Goal: Find specific page/section: Find specific page/section

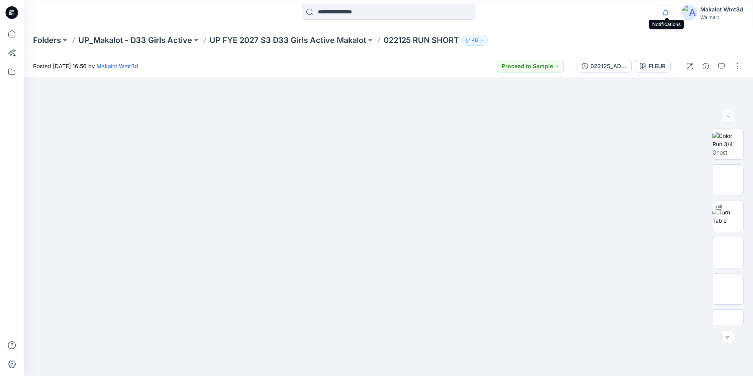
click at [669, 9] on icon "button" at bounding box center [665, 13] width 15 height 16
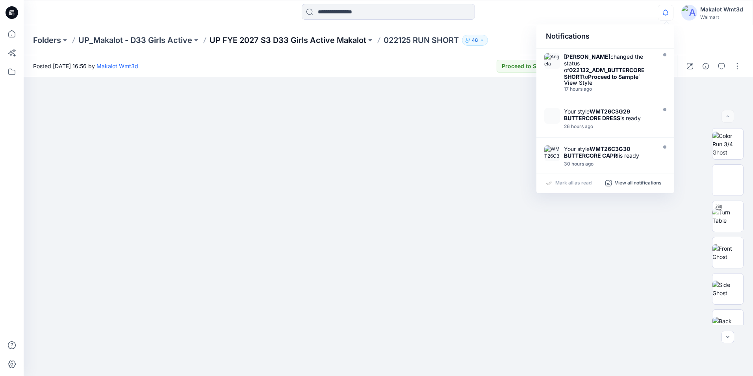
click at [257, 39] on p "UP FYE 2027 S3 D33 Girls Active Makalot" at bounding box center [288, 40] width 157 height 11
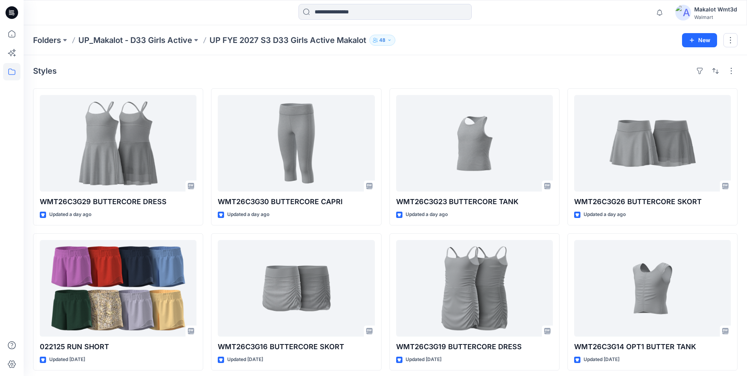
click at [390, 39] on icon "button" at bounding box center [389, 40] width 5 height 5
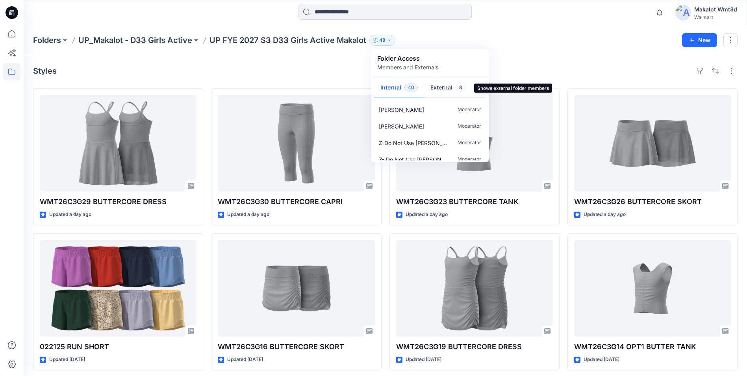
click at [442, 93] on button "External 8" at bounding box center [448, 88] width 48 height 20
click at [402, 92] on button "Internal 40" at bounding box center [399, 88] width 50 height 20
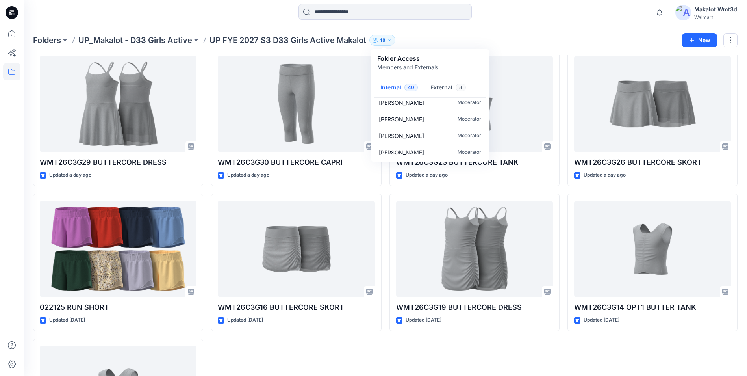
scroll to position [118, 0]
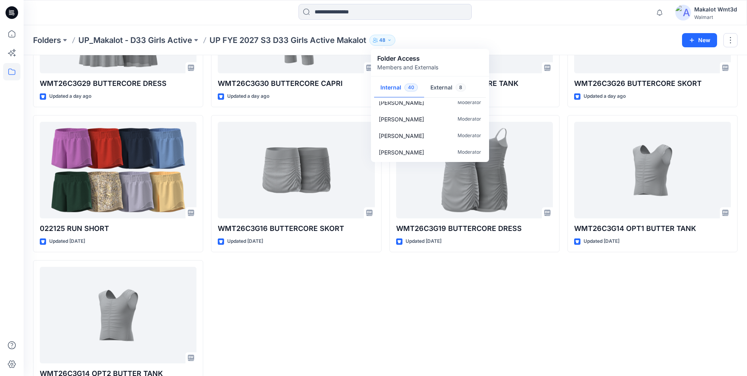
click at [407, 322] on div "WMT26C3G23 BUTTERCORE TANK Updated a day ago WMT26C3G19 BUTTERCORE DRESS Update…" at bounding box center [475, 183] width 170 height 427
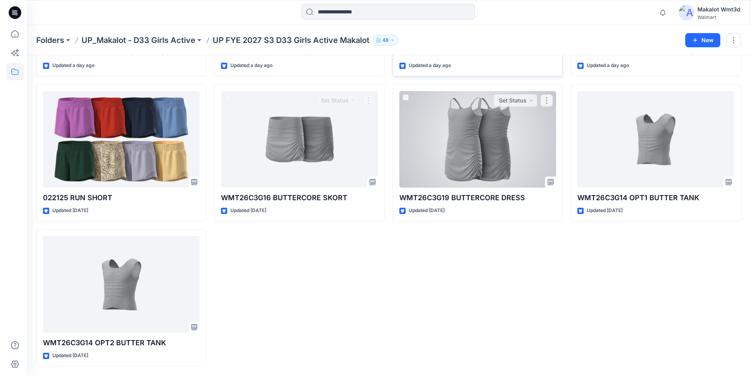
scroll to position [0, 0]
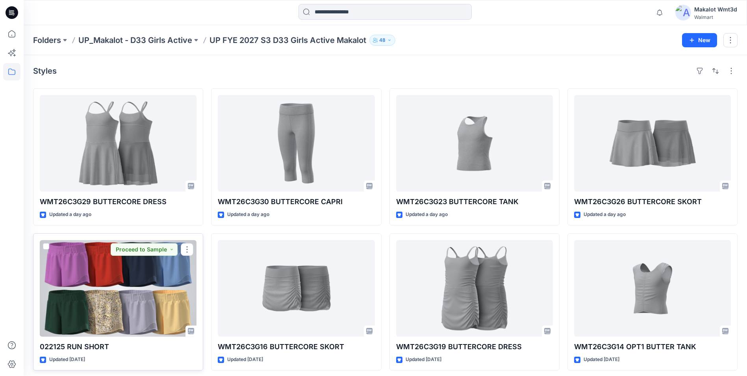
click at [83, 277] on div at bounding box center [118, 288] width 157 height 97
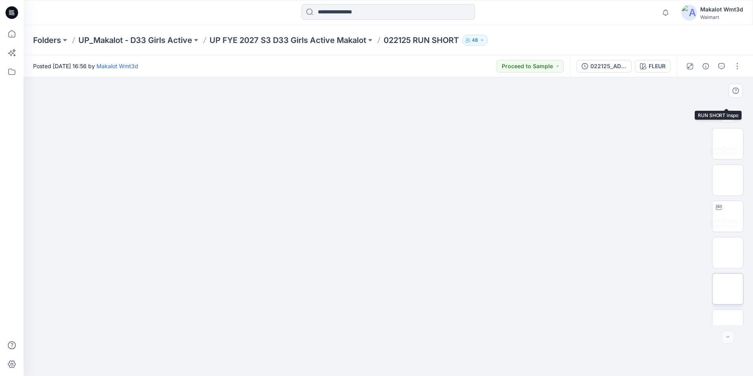
scroll to position [88, 0]
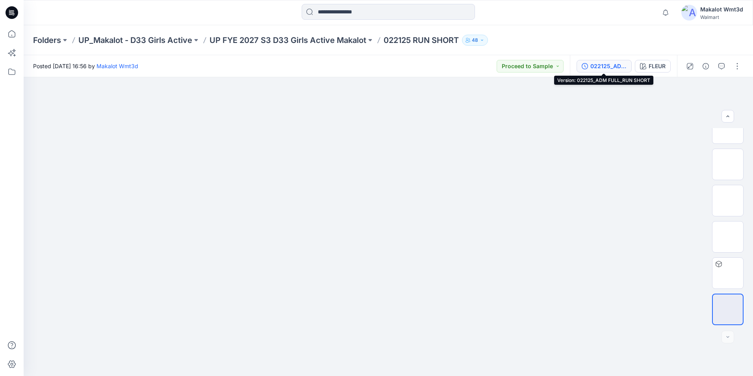
click at [624, 69] on div "022125_ADM FULL_RUN SHORT" at bounding box center [608, 66] width 36 height 9
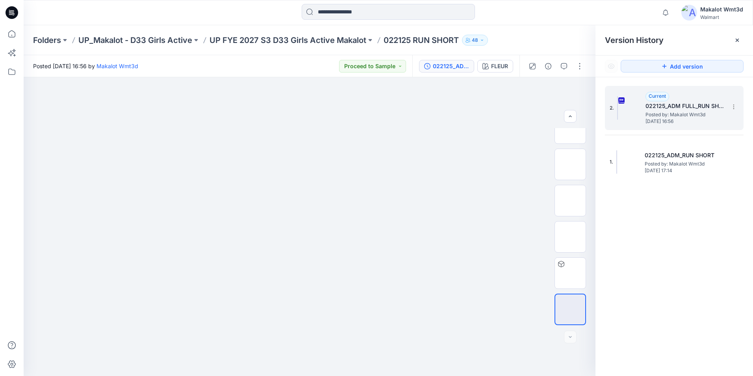
click at [694, 116] on span "Posted by: Makalot Wmt3d" at bounding box center [685, 115] width 79 height 8
click at [737, 42] on icon at bounding box center [737, 40] width 6 height 6
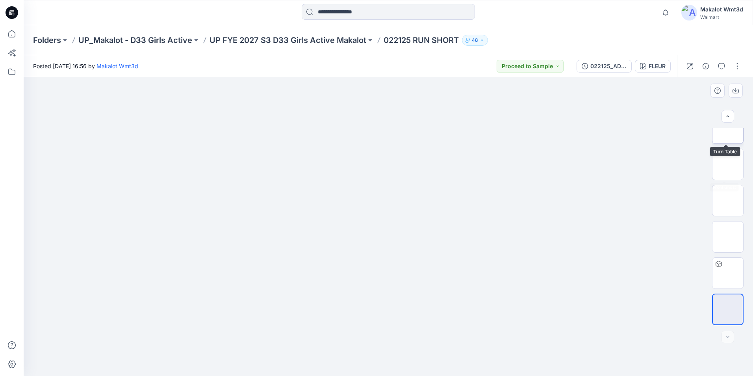
scroll to position [0, 0]
click at [726, 200] on div at bounding box center [728, 226] width 32 height 197
click at [728, 180] on img at bounding box center [728, 180] width 0 height 0
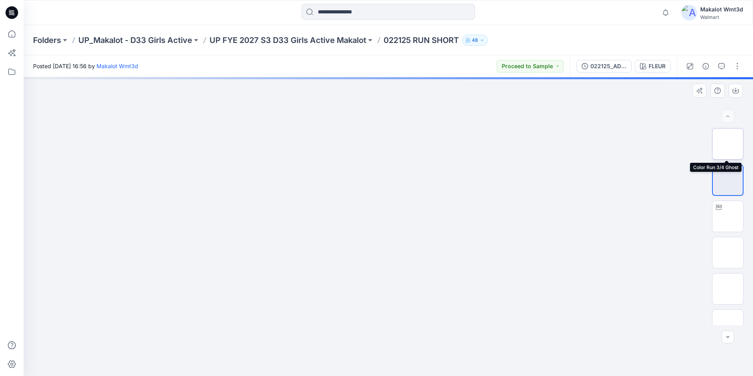
click at [728, 144] on img at bounding box center [728, 144] width 0 height 0
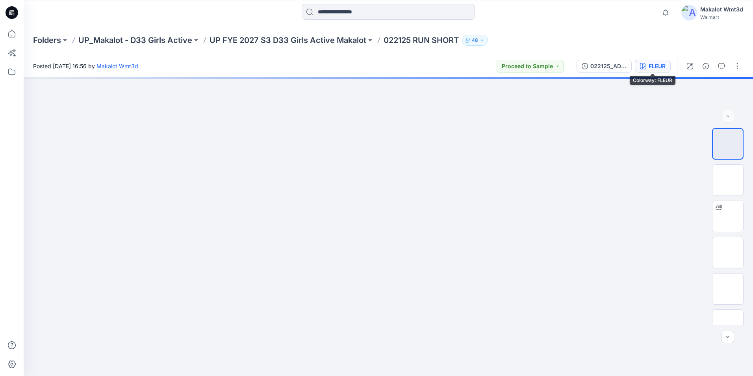
click at [642, 64] on icon "button" at bounding box center [643, 66] width 6 height 6
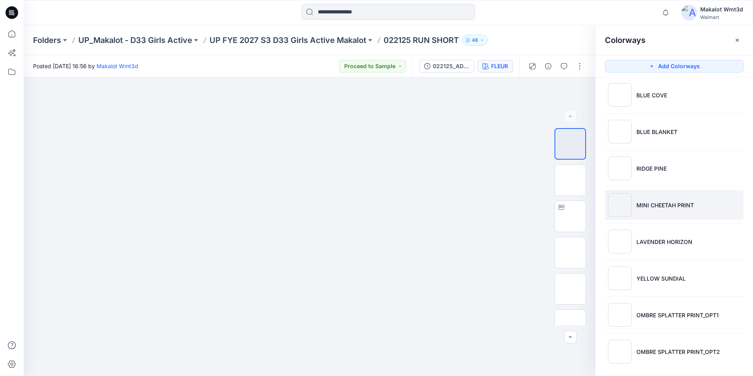
scroll to position [84, 0]
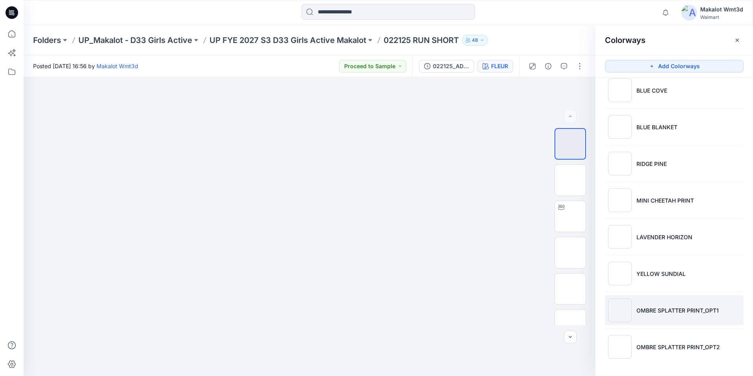
click at [689, 312] on p "OMBRE SPLATTER PRINT_OPT1" at bounding box center [678, 310] width 82 height 8
click at [570, 180] on img at bounding box center [570, 180] width 0 height 0
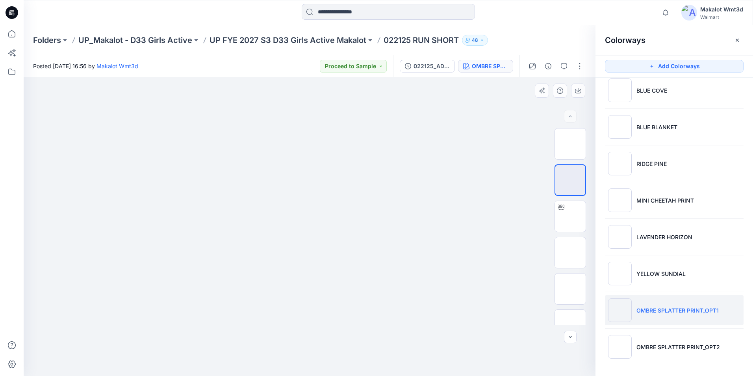
click at [571, 234] on div "17 %" at bounding box center [571, 226] width 32 height 197
click at [570, 216] on img at bounding box center [570, 216] width 0 height 0
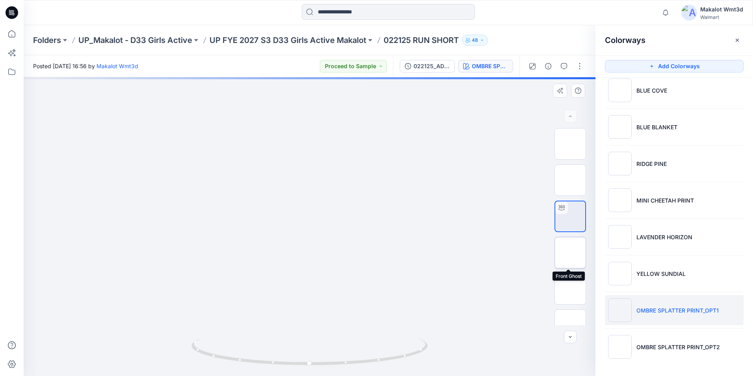
click at [570, 253] on img at bounding box center [570, 253] width 0 height 0
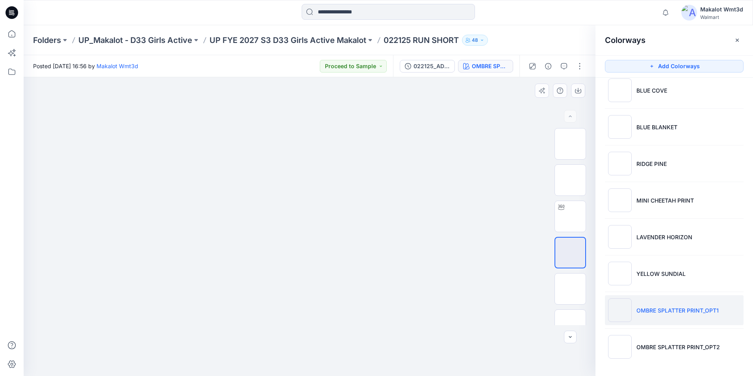
click at [574, 268] on div at bounding box center [571, 253] width 32 height 32
click at [570, 289] on img at bounding box center [570, 289] width 0 height 0
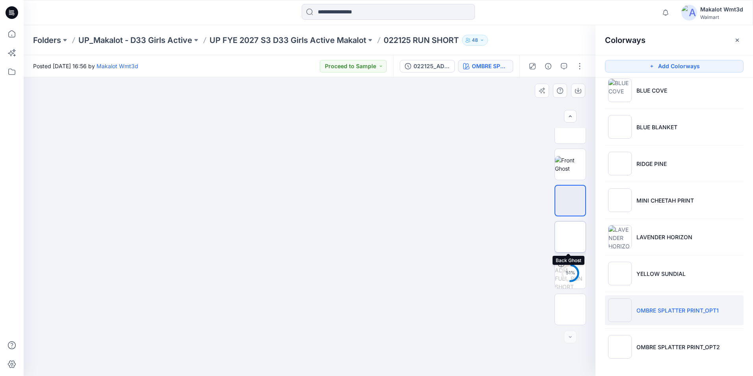
click at [570, 237] on img at bounding box center [570, 237] width 0 height 0
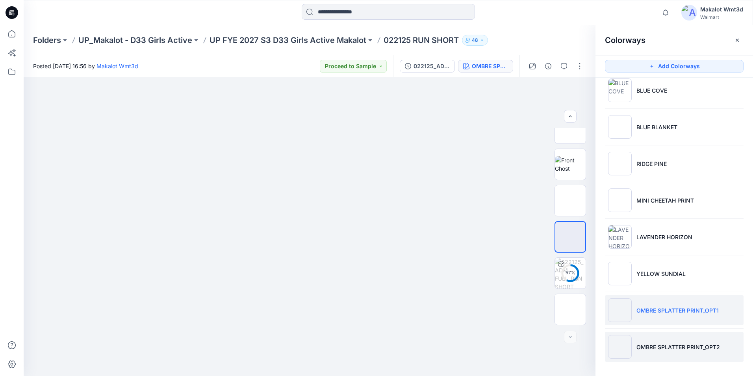
click at [672, 347] on p "OMBRE SPLATTER PRINT_OPT2" at bounding box center [679, 347] width 84 height 8
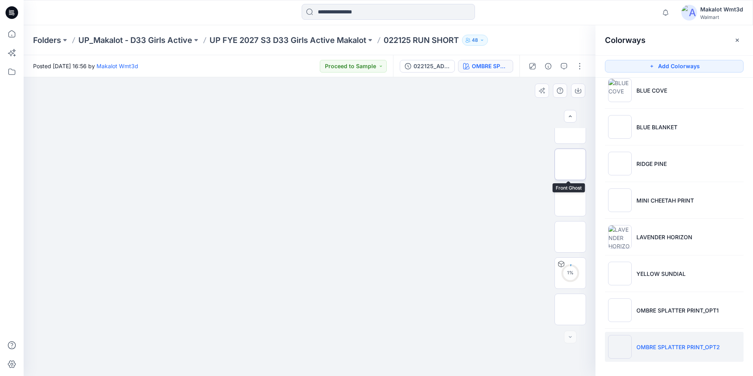
click at [570, 164] on img at bounding box center [570, 164] width 0 height 0
click at [570, 201] on img at bounding box center [570, 201] width 0 height 0
click at [570, 237] on img at bounding box center [570, 237] width 0 height 0
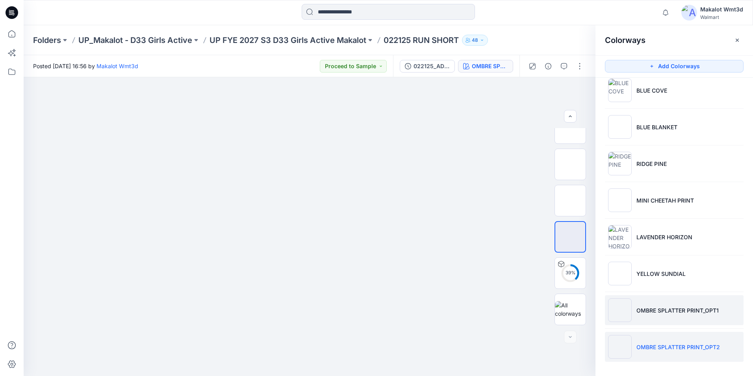
click at [647, 308] on p "OMBRE SPLATTER PRINT_OPT1" at bounding box center [678, 310] width 82 height 8
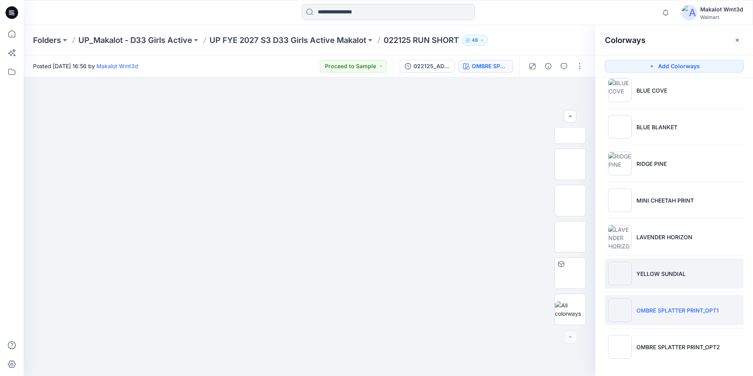
click at [658, 272] on p "YELLOW SUNDIAL" at bounding box center [661, 273] width 49 height 8
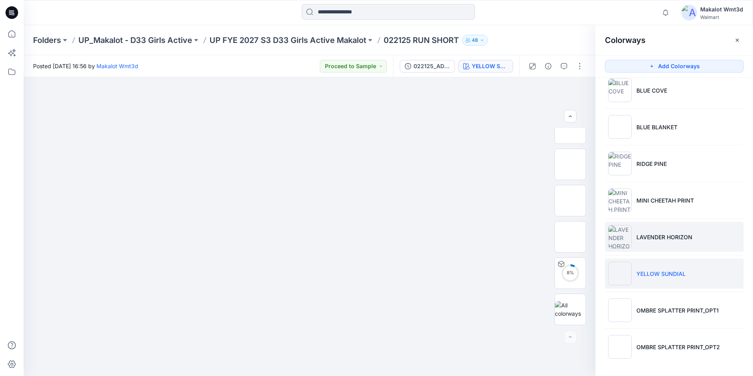
click at [670, 246] on li "LAVENDER HORIZON" at bounding box center [674, 237] width 139 height 30
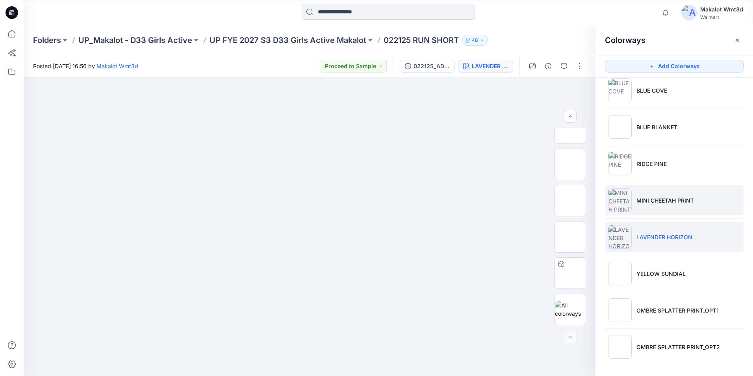
click at [672, 210] on li "MINI CHEETAH PRINT" at bounding box center [674, 200] width 139 height 30
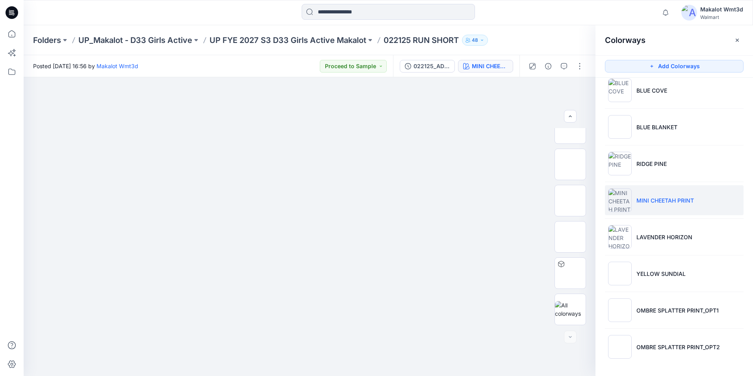
click at [669, 179] on ul "FLEUR BRIGHT TOMATO RED BLUE COVE BLUE BLANKET RIDGE PINE MINI CHEETAH PRINT LA…" at bounding box center [675, 181] width 158 height 375
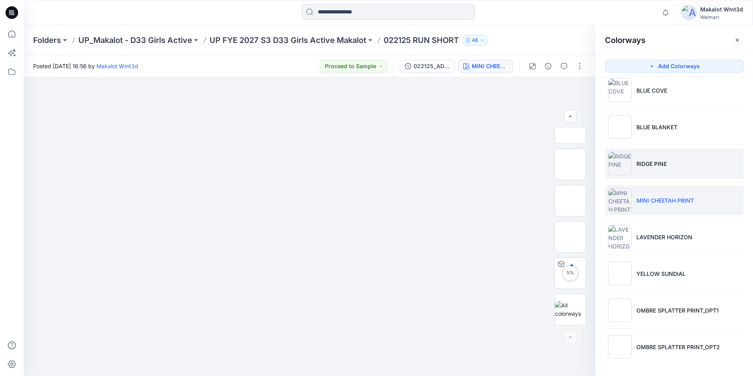
click at [668, 173] on li "RIDGE PINE" at bounding box center [674, 164] width 139 height 30
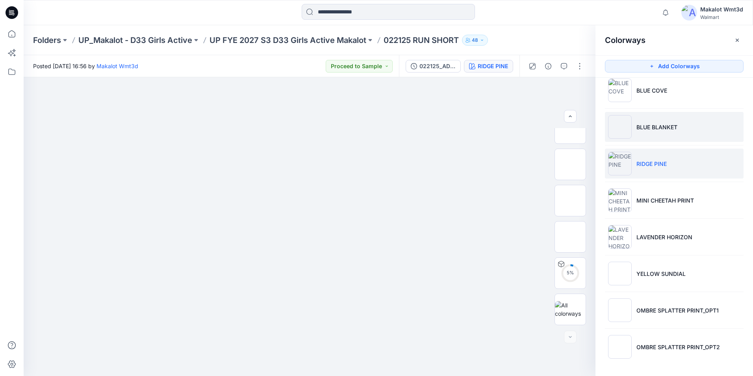
click at [662, 125] on p "BLUE BLANKET" at bounding box center [657, 127] width 41 height 8
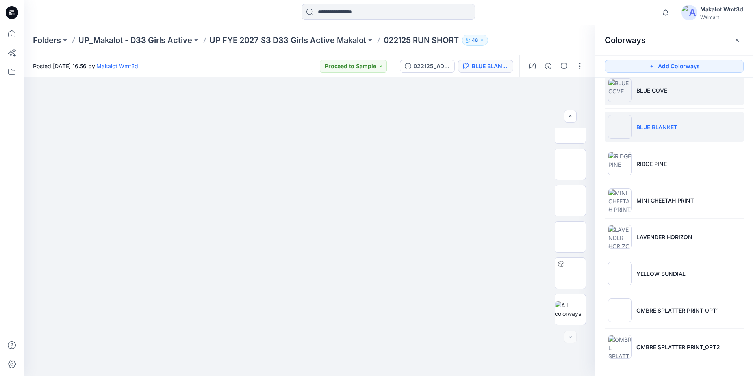
click at [655, 97] on li "BLUE COVE" at bounding box center [674, 90] width 139 height 30
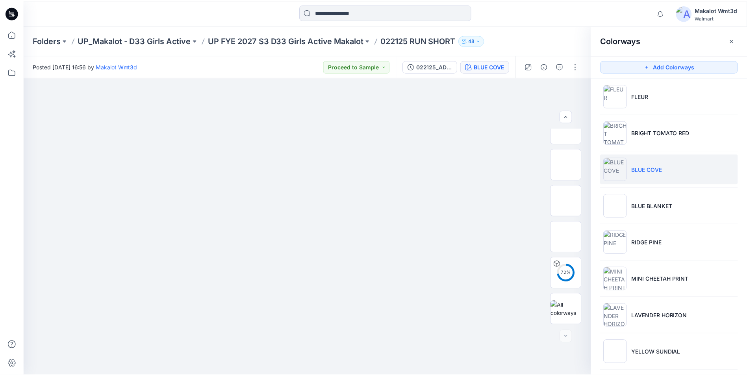
scroll to position [0, 0]
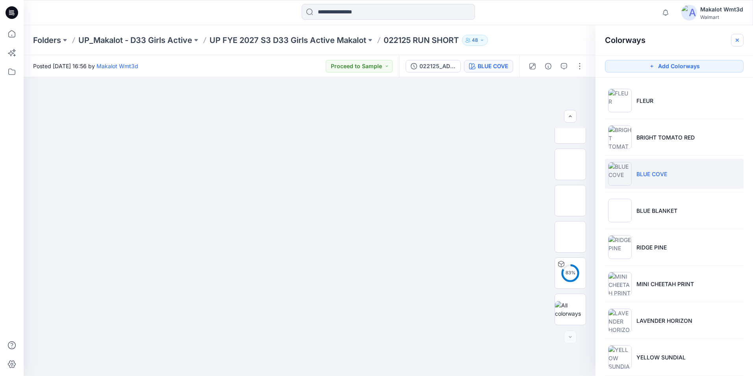
click at [737, 38] on icon "button" at bounding box center [737, 40] width 6 height 6
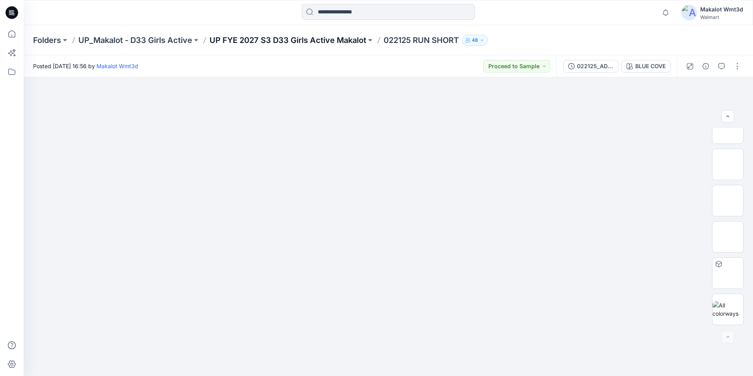
click at [345, 39] on p "UP FYE 2027 S3 D33 Girls Active Makalot" at bounding box center [288, 40] width 157 height 11
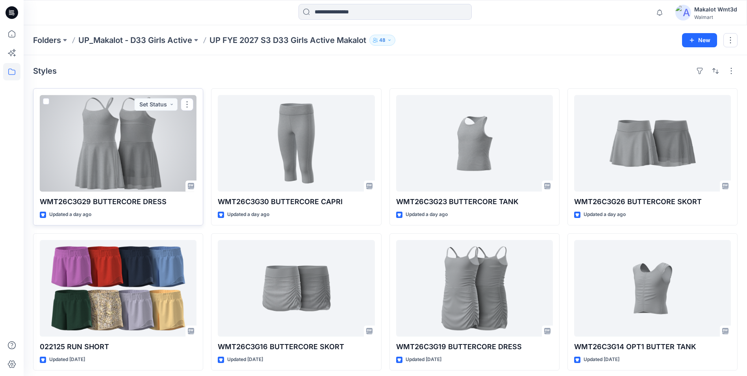
click at [144, 125] on div at bounding box center [118, 143] width 157 height 97
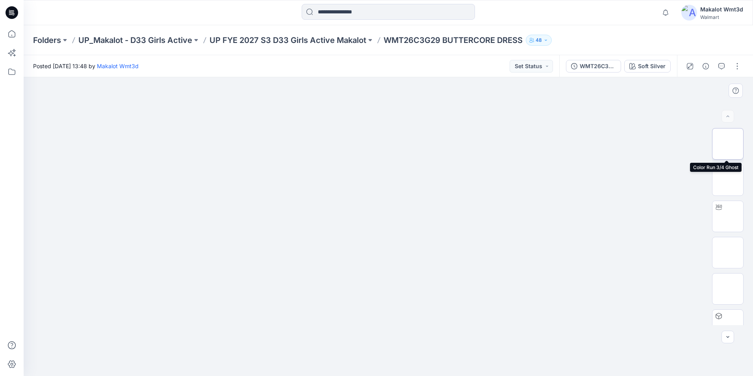
click at [728, 144] on img at bounding box center [728, 144] width 0 height 0
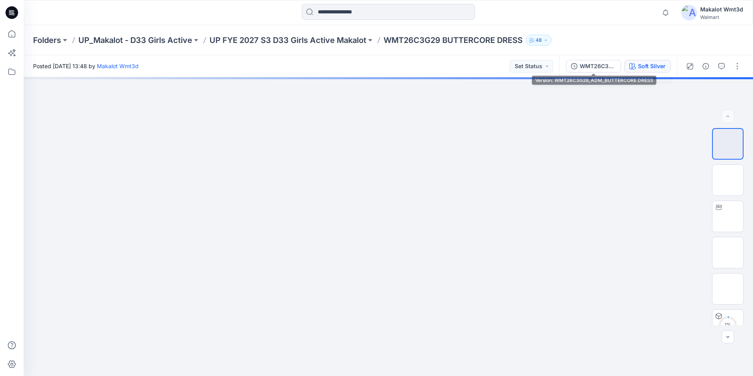
click at [632, 64] on icon "button" at bounding box center [632, 66] width 6 height 6
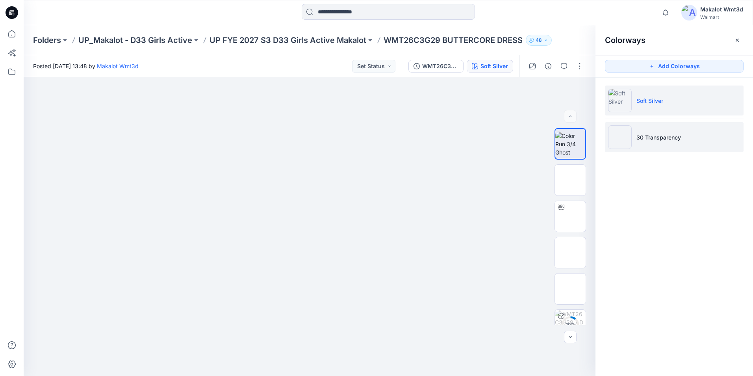
click at [647, 147] on li "30 Transparency" at bounding box center [674, 137] width 139 height 30
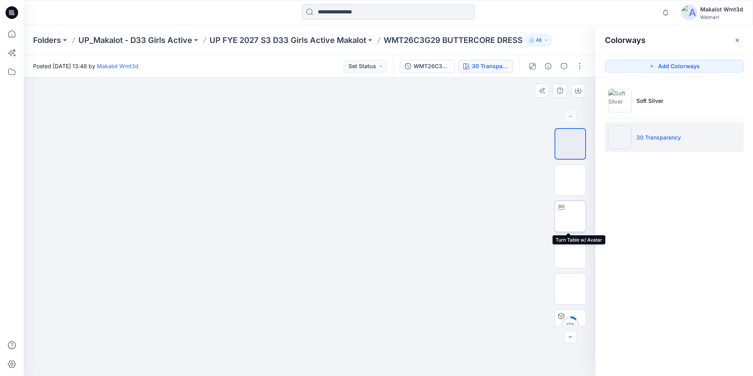
click at [570, 216] on img at bounding box center [570, 216] width 0 height 0
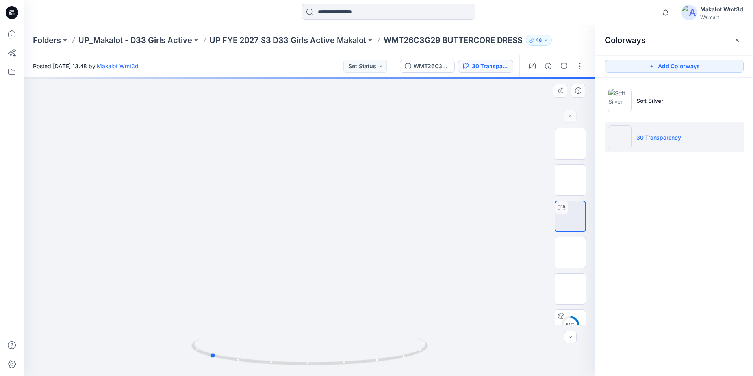
drag, startPoint x: 384, startPoint y: 355, endPoint x: 284, endPoint y: 369, distance: 100.2
click at [284, 369] on div at bounding box center [310, 226] width 572 height 299
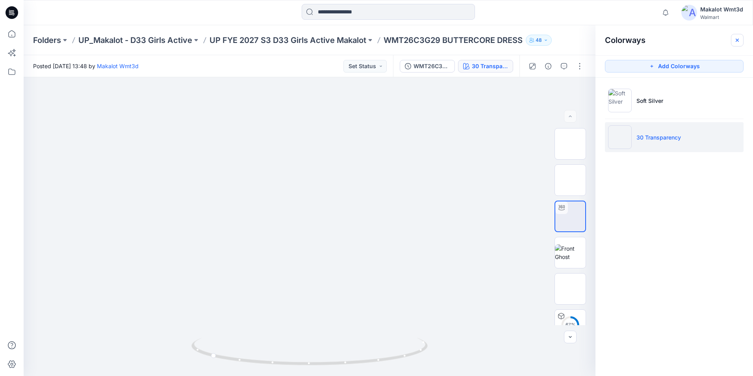
click at [738, 37] on icon "button" at bounding box center [737, 40] width 6 height 6
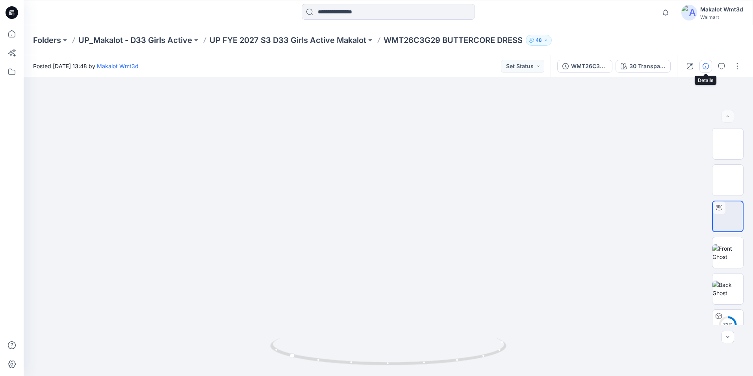
click at [705, 66] on icon "button" at bounding box center [706, 66] width 6 height 6
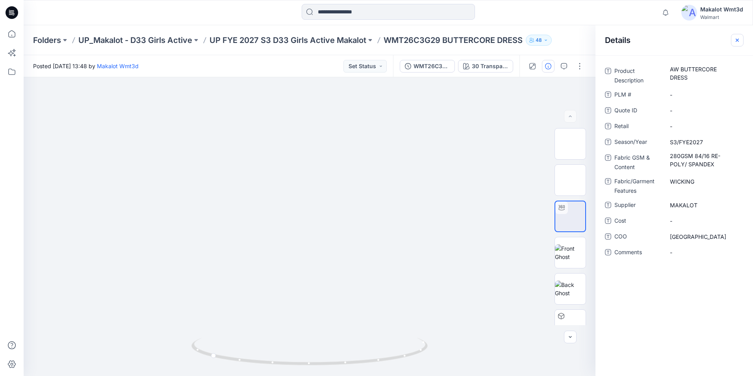
click at [736, 39] on icon "button" at bounding box center [737, 40] width 6 height 6
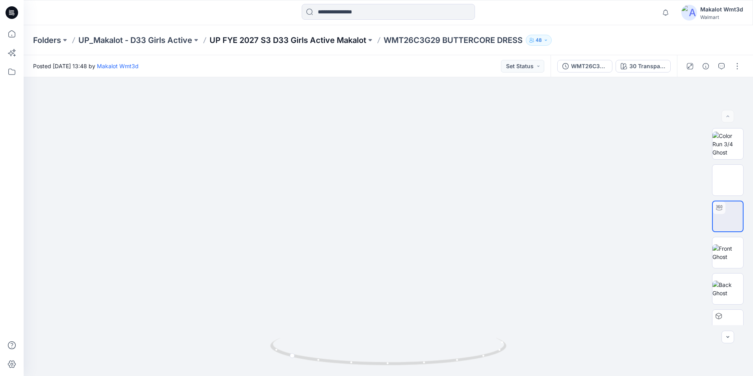
click at [315, 38] on p "UP FYE 2027 S3 D33 Girls Active Makalot" at bounding box center [288, 40] width 157 height 11
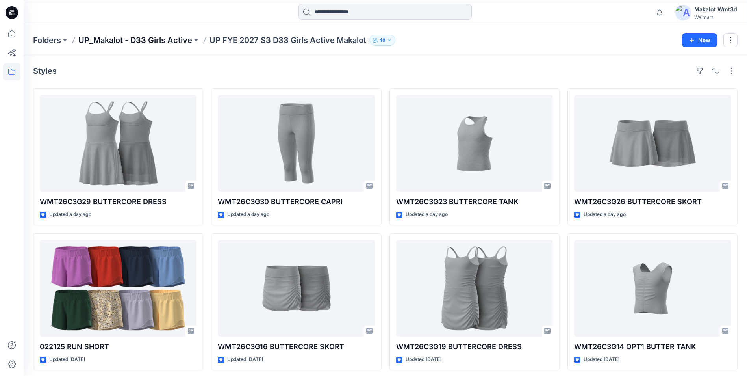
click at [184, 38] on p "UP_Makalot - D33 Girls Active" at bounding box center [135, 40] width 114 height 11
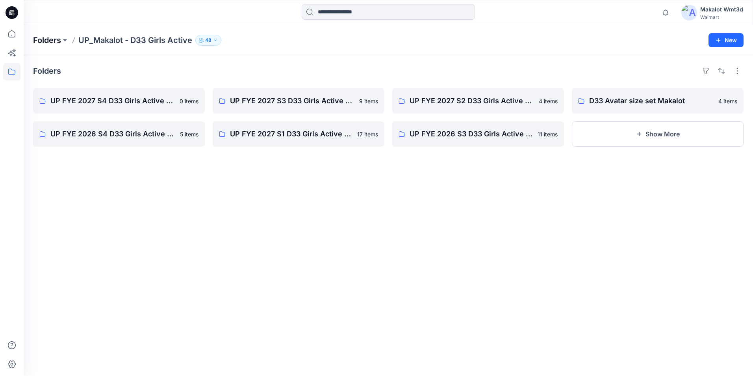
click at [50, 41] on p "Folders" at bounding box center [47, 40] width 28 height 11
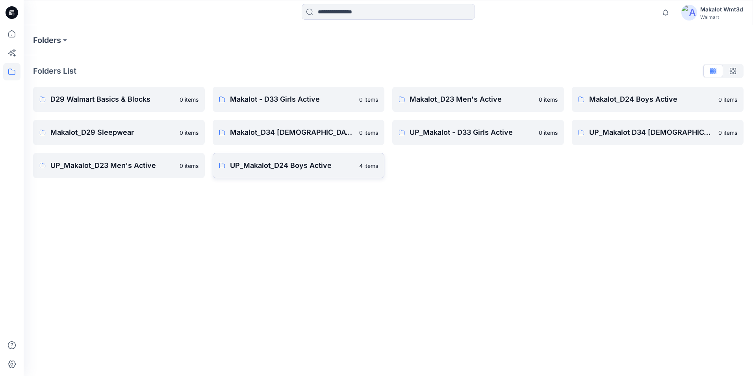
click at [315, 166] on p "UP_Makalot_D24 Boys Active" at bounding box center [292, 165] width 124 height 11
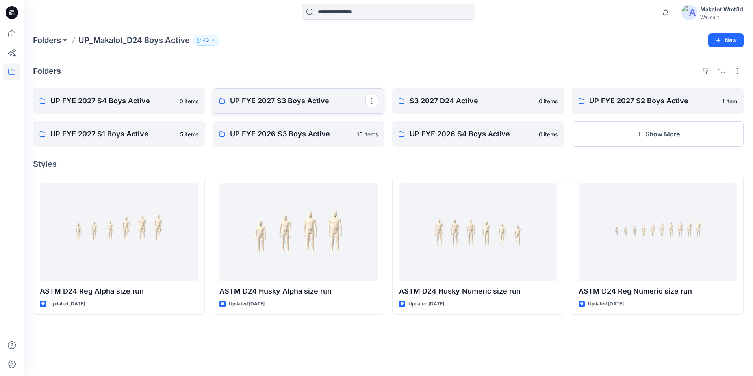
click at [306, 92] on link "UP FYE 2027 S3 Boys Active" at bounding box center [299, 100] width 172 height 25
